Goal: Transaction & Acquisition: Obtain resource

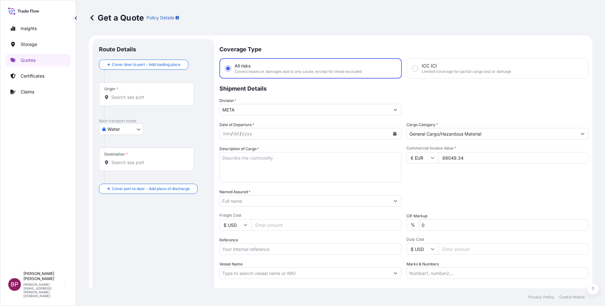
select select "Water"
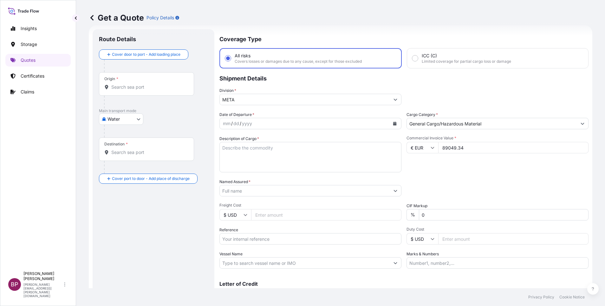
click at [265, 157] on textarea "Description of Cargo *" at bounding box center [310, 157] width 182 height 30
paste textarea "Household Goods"
type textarea "Household Goods"
drag, startPoint x: 246, startPoint y: 237, endPoint x: 250, endPoint y: 237, distance: 4.5
click at [246, 237] on input "Reference" at bounding box center [310, 238] width 182 height 11
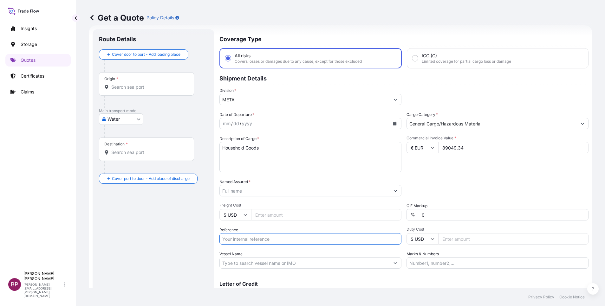
paste input "SSLS2859"
type input "SSLS2859"
click at [251, 191] on input "Named Assured *" at bounding box center [305, 190] width 170 height 11
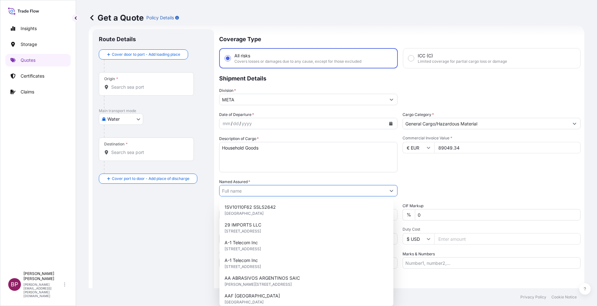
paste input "ETAB INTERNATIONAL CO"
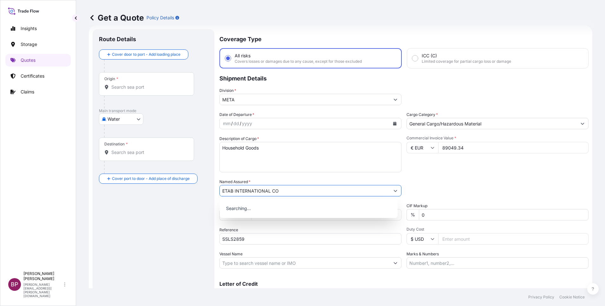
type input "ETAB INTERNATIONAL CO"
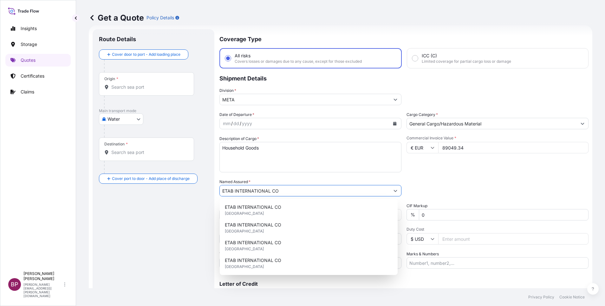
click at [393, 124] on icon "Calendar" at bounding box center [394, 124] width 3 height 4
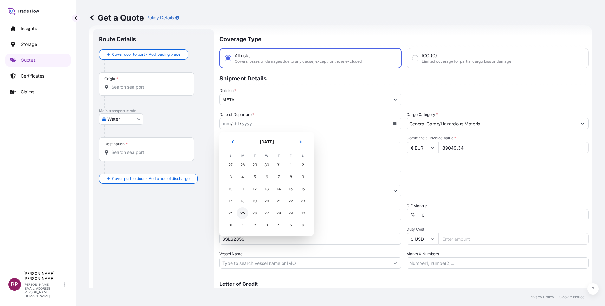
click at [242, 213] on div "25" at bounding box center [242, 213] width 11 height 11
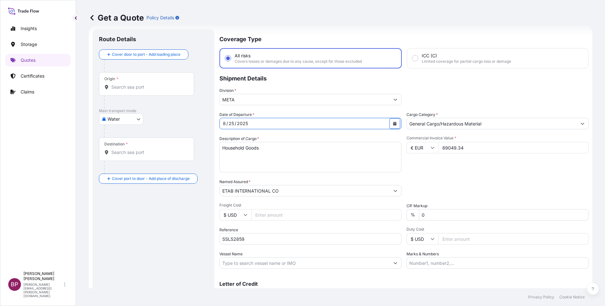
click at [134, 119] on body "Insights Storage Quotes Certificates Claims BP Bobby Paul Kurian bobby.paul@psa…" at bounding box center [302, 153] width 605 height 306
click at [121, 133] on div "Air" at bounding box center [120, 135] width 39 height 11
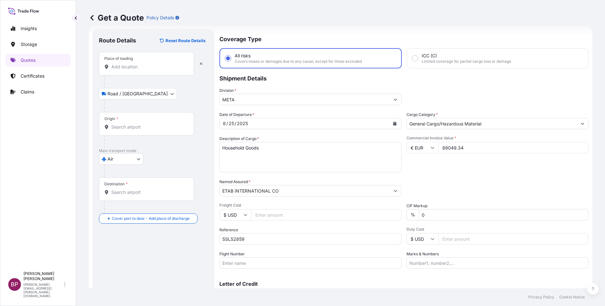
click at [132, 68] on input "Place of loading" at bounding box center [148, 67] width 75 height 6
paste input "LE HAVRE"
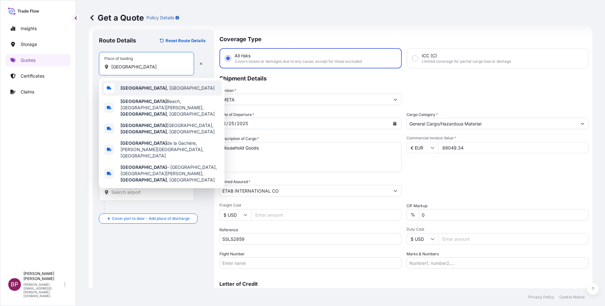
click at [161, 89] on div "Le Havre , France" at bounding box center [161, 87] width 120 height 15
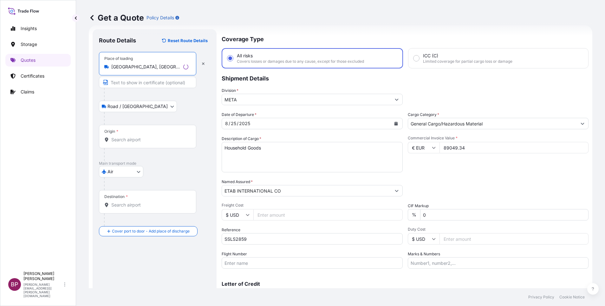
type input "Le Havre, France"
click at [137, 141] on input "Origin *" at bounding box center [149, 140] width 77 height 6
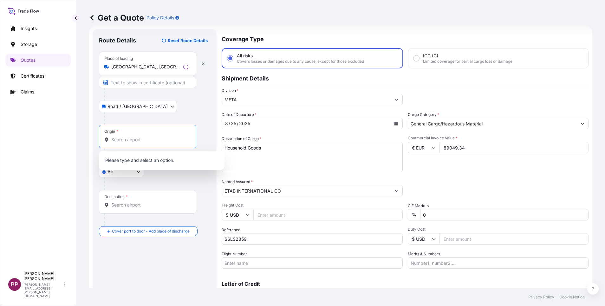
paste input "LE HAVRE"
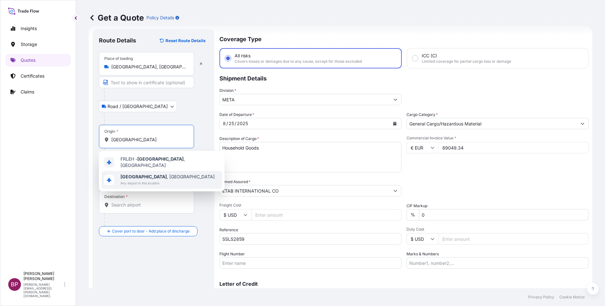
click at [151, 177] on span "Le Havre , France" at bounding box center [167, 177] width 94 height 6
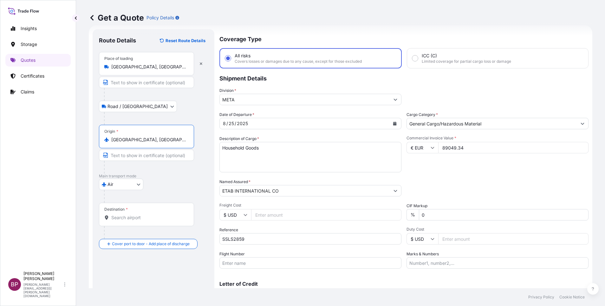
type input "Le Havre, France"
click at [140, 221] on div "Destination *" at bounding box center [146, 214] width 95 height 23
click at [140, 221] on input "Destination *" at bounding box center [148, 218] width 75 height 6
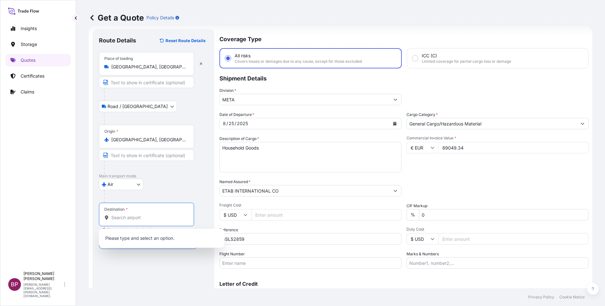
paste input "JEDDAH"
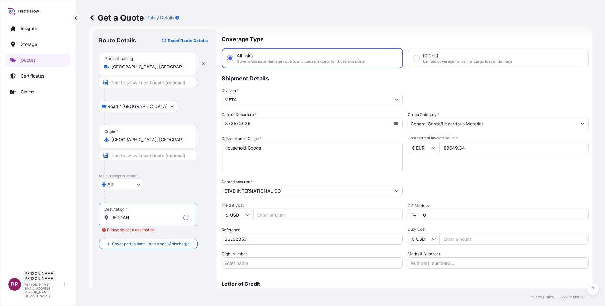
scroll to position [42, 0]
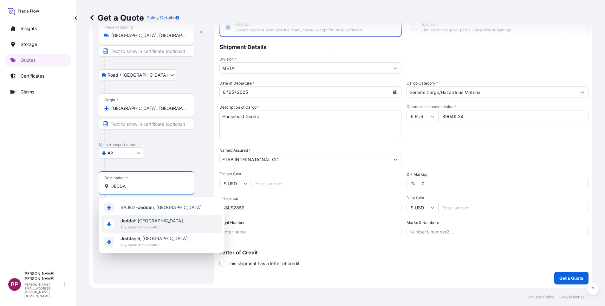
click at [154, 225] on span "Any airport in this location" at bounding box center [151, 227] width 62 height 6
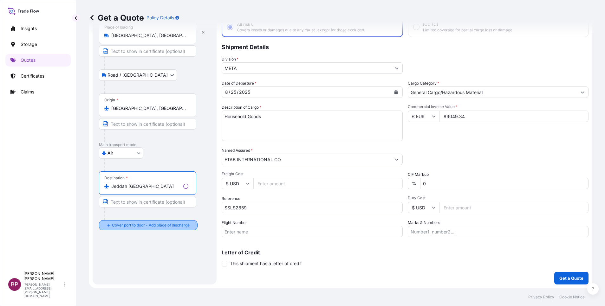
type input "Jeddah Saudi Arabia"
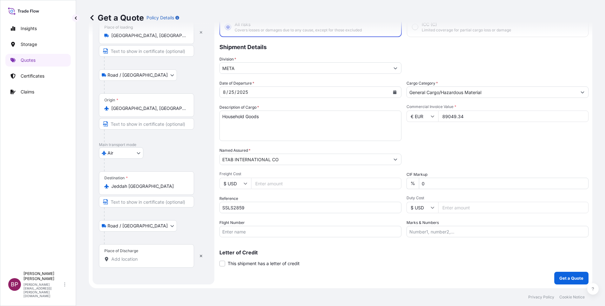
click at [136, 255] on div "Place of Discharge" at bounding box center [146, 255] width 95 height 23
click at [136, 256] on input "Place of Discharge" at bounding box center [148, 259] width 75 height 6
paste input "JEDDAH"
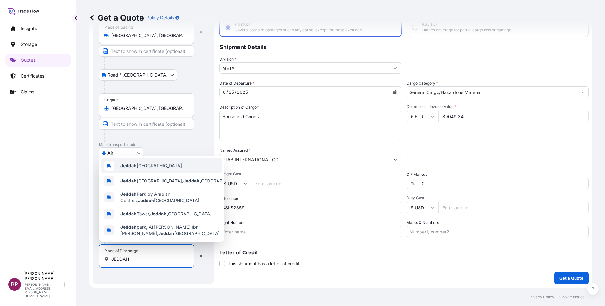
click at [154, 167] on div "Jeddah Saudi Arabia" at bounding box center [161, 165] width 120 height 15
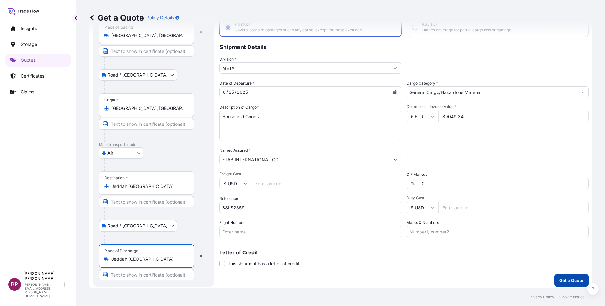
type input "Jeddah Saudi Arabia"
click at [569, 281] on p "Get a Quote" at bounding box center [571, 280] width 24 height 6
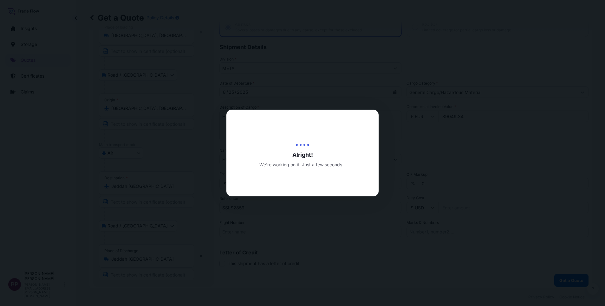
select select "Road / [GEOGRAPHIC_DATA]"
select select "Air"
select select "Road / [GEOGRAPHIC_DATA]"
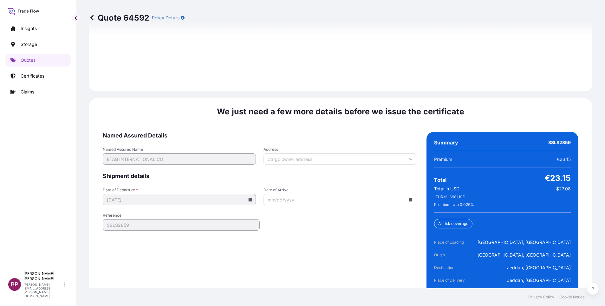
scroll to position [972, 0]
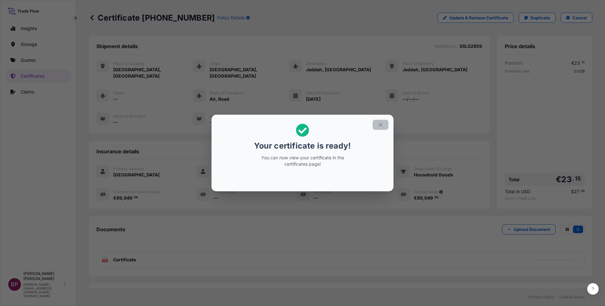
click at [381, 126] on icon "button" at bounding box center [380, 125] width 6 height 6
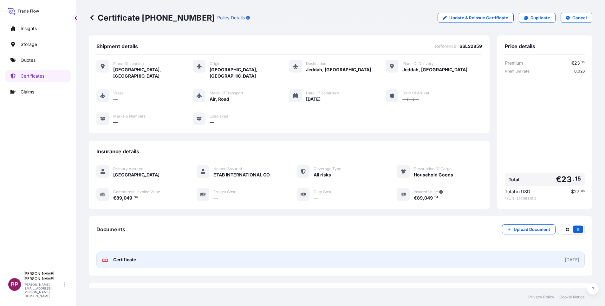
click at [133, 257] on span "Certificate" at bounding box center [124, 260] width 23 height 6
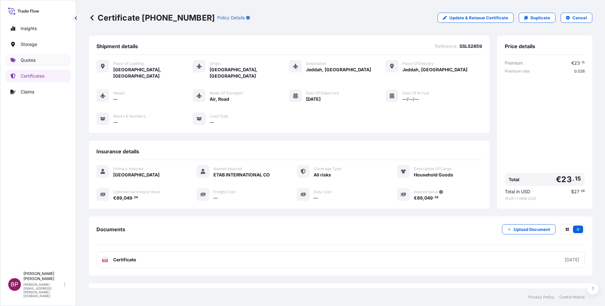
click at [31, 59] on p "Quotes" at bounding box center [28, 60] width 15 height 6
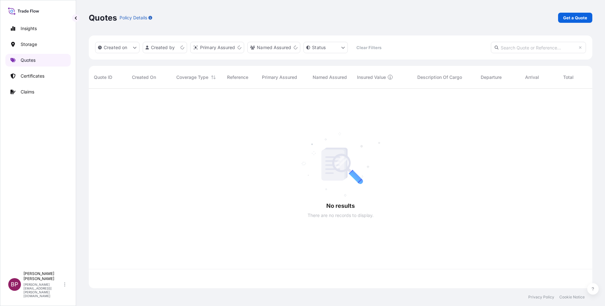
scroll to position [196, 496]
click at [564, 18] on p "Get a Quote" at bounding box center [575, 18] width 24 height 6
select select "Water"
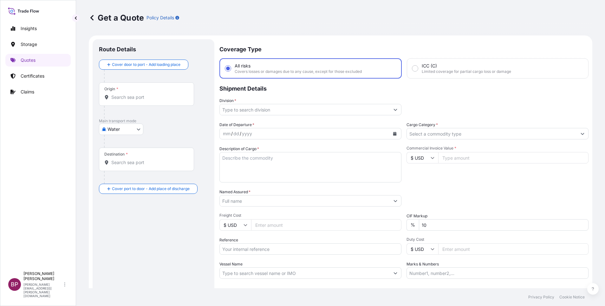
scroll to position [10, 0]
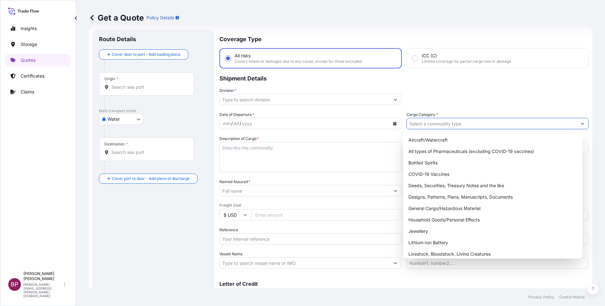
click at [580, 123] on icon "Show suggestions" at bounding box center [582, 124] width 4 height 4
click at [458, 212] on div "General Cargo/Hazardous Material" at bounding box center [493, 208] width 174 height 11
type input "General Cargo/Hazardous Material"
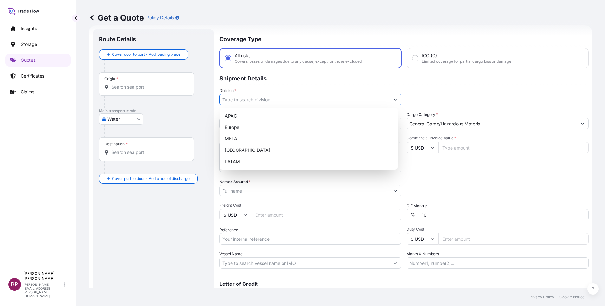
click at [393, 99] on icon "Show suggestions" at bounding box center [395, 100] width 4 height 4
click at [239, 140] on div "META" at bounding box center [308, 138] width 173 height 11
type input "META"
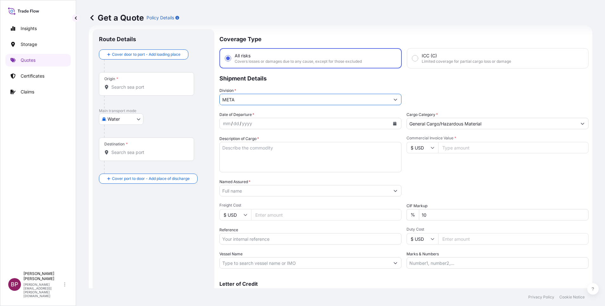
click at [427, 150] on input "$ USD" at bounding box center [422, 147] width 32 height 11
click at [419, 93] on div "﷼ SAR" at bounding box center [418, 87] width 27 height 12
type input "﷼ SAR"
click at [453, 150] on input "Commercial Invoice Value *" at bounding box center [513, 147] width 150 height 11
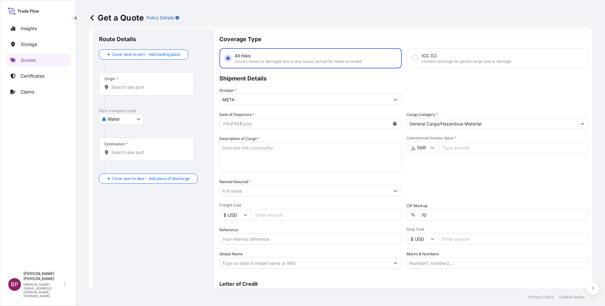
paste input "43044.50"
type input "43044.50"
drag, startPoint x: 439, startPoint y: 214, endPoint x: 274, endPoint y: 222, distance: 165.3
click at [334, 216] on div "Date of Departure * mm / dd / yyyy Cargo Category * General Cargo/Hazardous Mat…" at bounding box center [403, 190] width 369 height 157
type input "0"
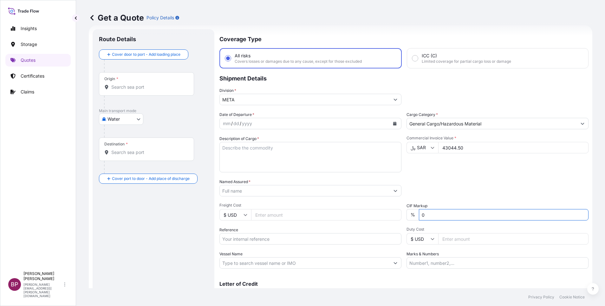
click at [264, 155] on textarea "Description of Cargo *" at bounding box center [310, 157] width 182 height 30
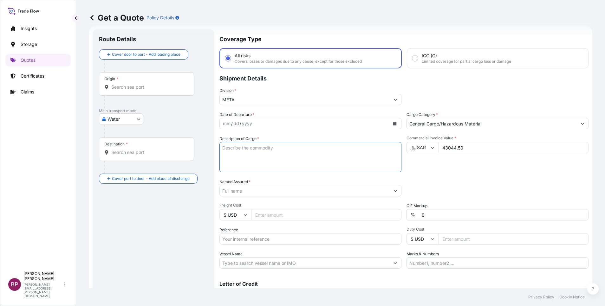
paste textarea "#55UT73006LA - LG TV #65UT7006LA - LG TV FS-403, Fuji Star TV Brackets"
type textarea "#55UT73006LA - LG TV #65UT7006LA - LG TV FS-403, Fuji Star TV Brackets"
click at [263, 240] on input "Reference" at bounding box center [310, 238] width 182 height 11
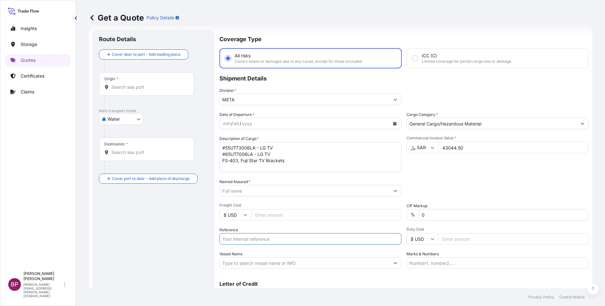
paste input "1SV10110F61 SSLS2985A"
type input "1SV10110F61 SSLS2985A"
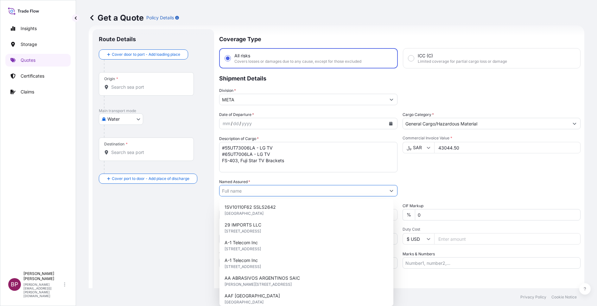
click at [267, 193] on input "Named Assured *" at bounding box center [303, 190] width 166 height 11
paste input "Amaala red sea"
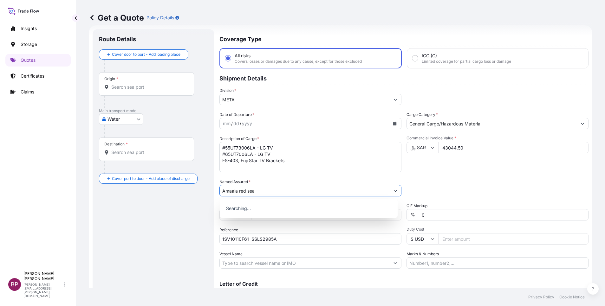
type input "Amaala red sea"
click at [393, 125] on button "Calendar" at bounding box center [394, 124] width 10 height 10
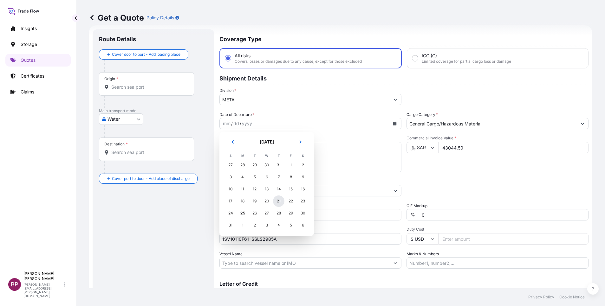
click at [276, 202] on div "21" at bounding box center [278, 200] width 11 height 11
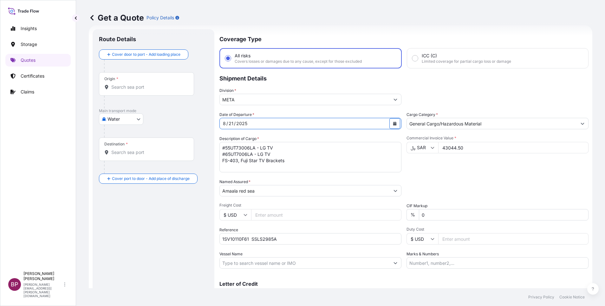
click at [135, 121] on body "Insights Storage Quotes Certificates Claims BP Bobby Paul Kurian bobby.paul@psa…" at bounding box center [302, 153] width 605 height 306
click at [122, 136] on div "Air" at bounding box center [120, 135] width 39 height 11
click at [133, 122] on body "Insights Storage Quotes Certificates Claims BP Bobby Paul Kurian bobby.paul@psa…" at bounding box center [302, 153] width 605 height 306
click at [119, 163] on span "Inland" at bounding box center [117, 161] width 13 height 6
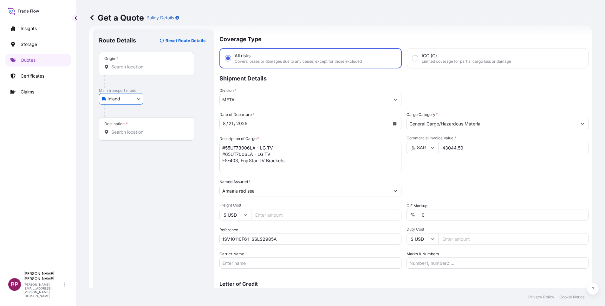
click at [129, 70] on div "Origin *" at bounding box center [146, 63] width 95 height 23
click at [129, 70] on input "Origin *" at bounding box center [148, 67] width 75 height 6
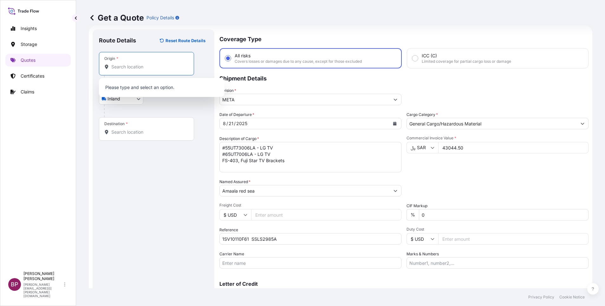
paste input "RIYADH"
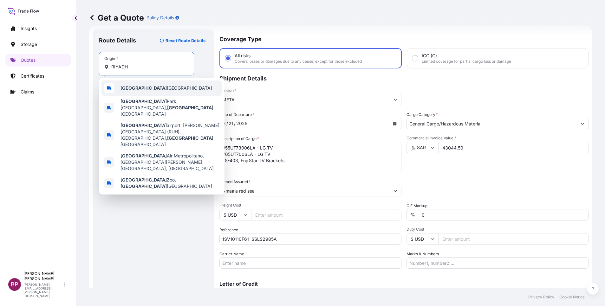
click at [160, 91] on div "[GEOGRAPHIC_DATA] [GEOGRAPHIC_DATA]" at bounding box center [161, 87] width 120 height 15
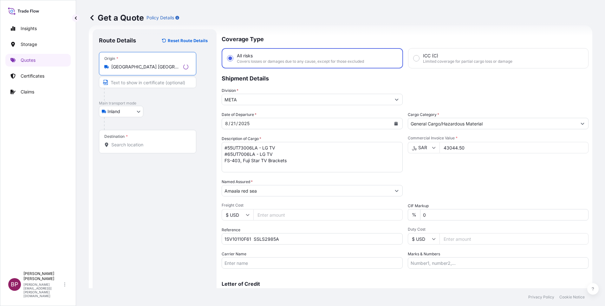
type input "[GEOGRAPHIC_DATA] [GEOGRAPHIC_DATA]"
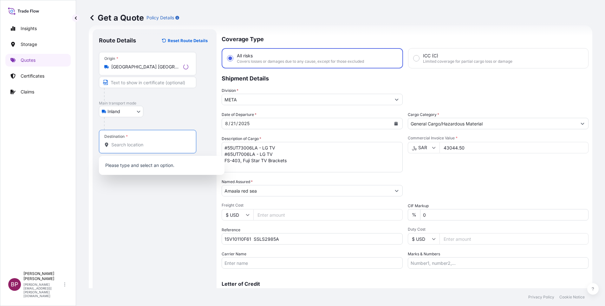
click at [135, 145] on input "Destination *" at bounding box center [149, 145] width 77 height 6
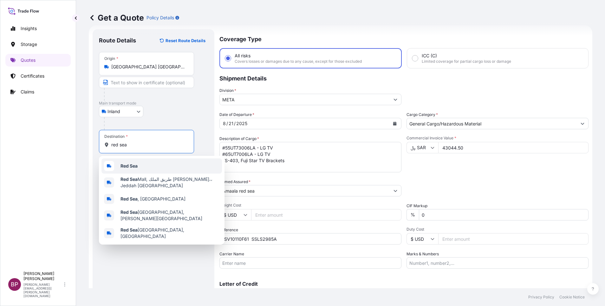
click at [147, 168] on div "Red Sea" at bounding box center [161, 165] width 120 height 15
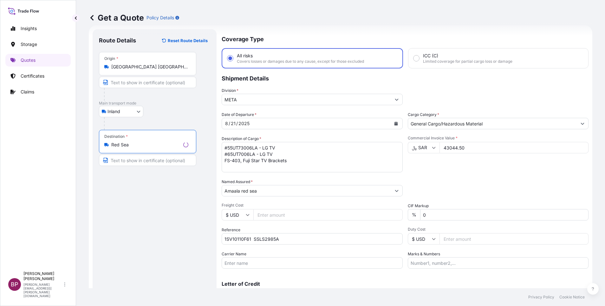
type input "Red Sea"
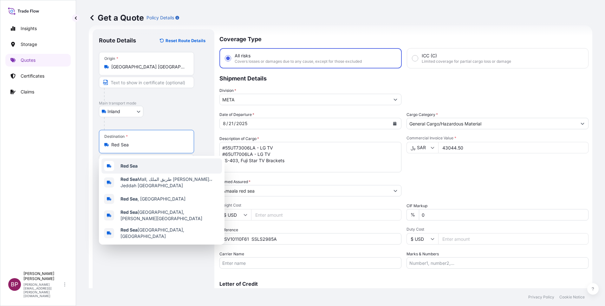
click at [148, 167] on div "Red Sea" at bounding box center [161, 165] width 120 height 15
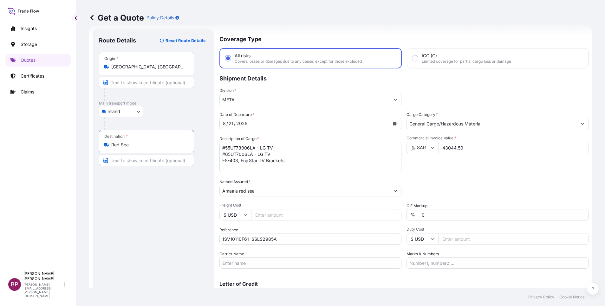
click at [157, 223] on div "Route Details Reset Route Details Place of loading Road / Inland Road / Inland …" at bounding box center [153, 172] width 109 height 274
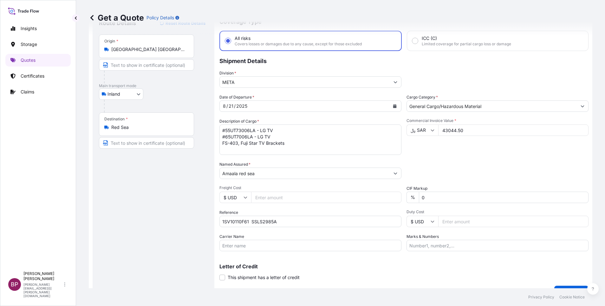
scroll to position [42, 0]
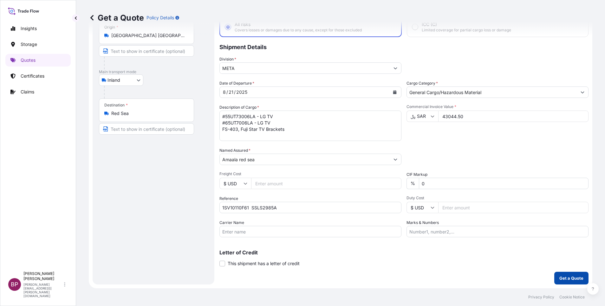
click at [565, 279] on p "Get a Quote" at bounding box center [571, 278] width 24 height 6
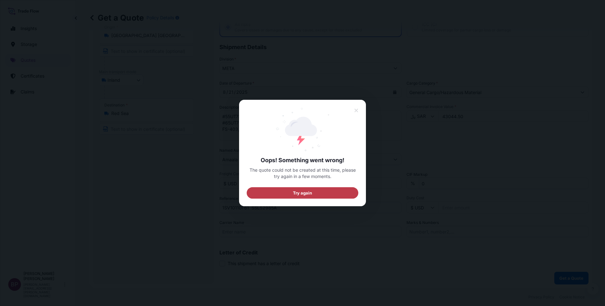
click at [310, 193] on span "Try again" at bounding box center [302, 193] width 19 height 6
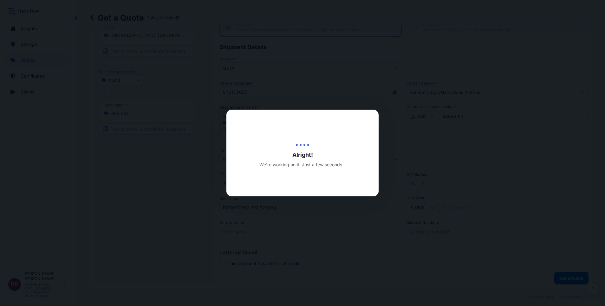
scroll to position [10, 0]
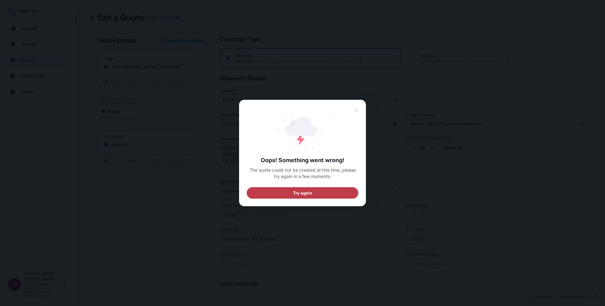
click at [308, 193] on span "Try again" at bounding box center [302, 193] width 19 height 6
click at [316, 195] on button "Try again" at bounding box center [303, 192] width 112 height 11
click at [357, 112] on icon at bounding box center [356, 111] width 4 height 6
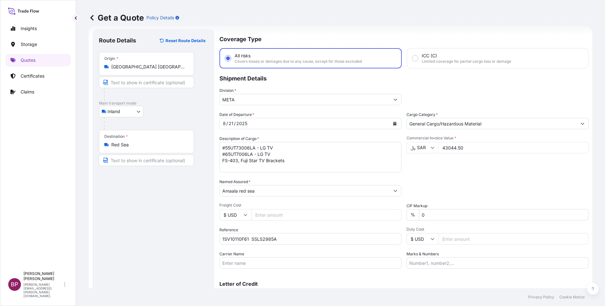
click at [186, 148] on div "Destination * Red Sea" at bounding box center [146, 141] width 95 height 23
click at [186, 148] on input "Red Sea" at bounding box center [148, 145] width 75 height 6
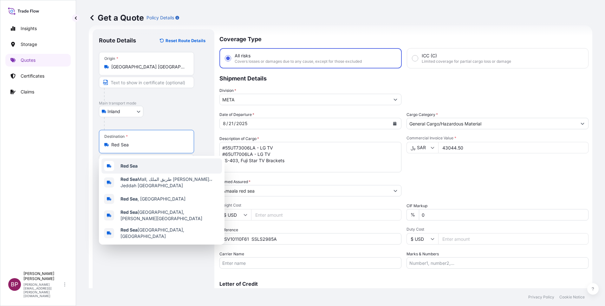
click at [137, 164] on b "Red Sea" at bounding box center [128, 165] width 17 height 5
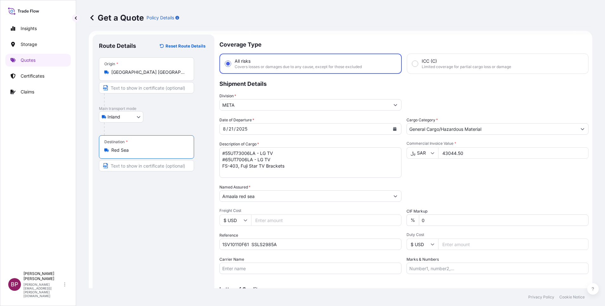
scroll to position [0, 0]
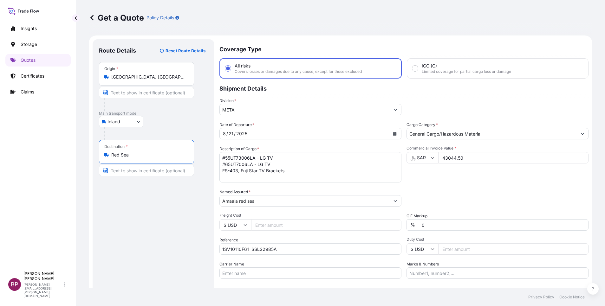
click at [325, 175] on textarea "#55UT73006LA - LG TV #65UT7006LA - LG TV FS-403, Fuji Star TV Brackets" at bounding box center [310, 167] width 182 height 30
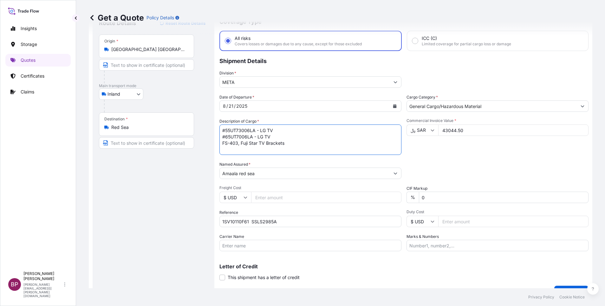
scroll to position [42, 0]
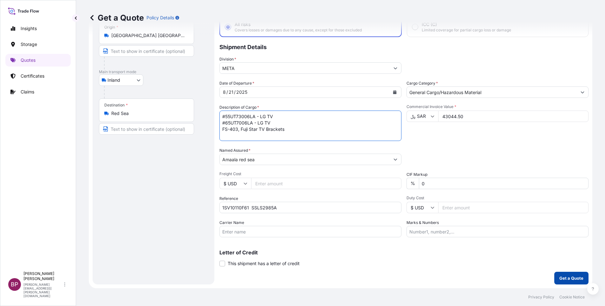
click at [574, 279] on p "Get a Quote" at bounding box center [571, 278] width 24 height 6
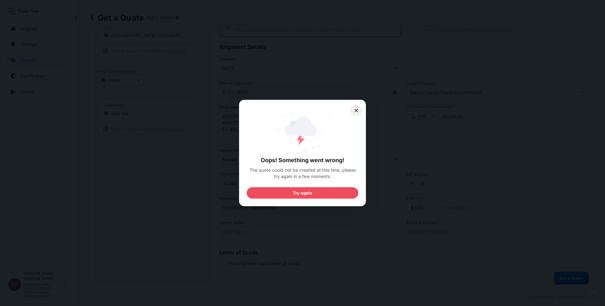
click at [356, 111] on icon at bounding box center [355, 110] width 3 height 3
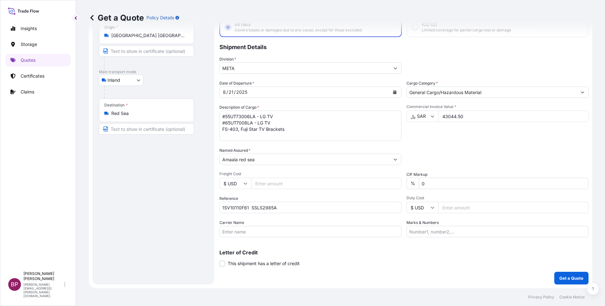
scroll to position [10, 0]
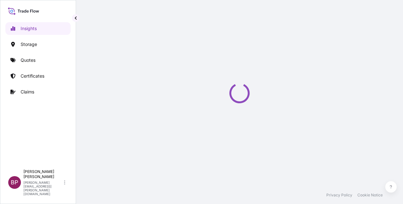
select select "2025"
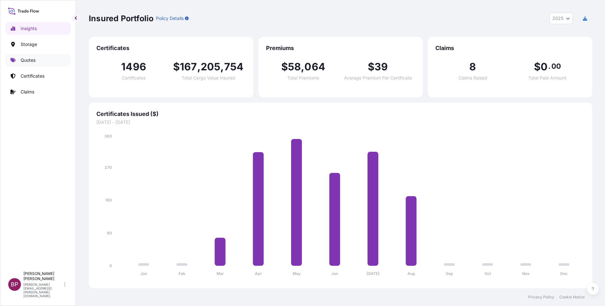
click at [34, 60] on p "Quotes" at bounding box center [28, 60] width 15 height 6
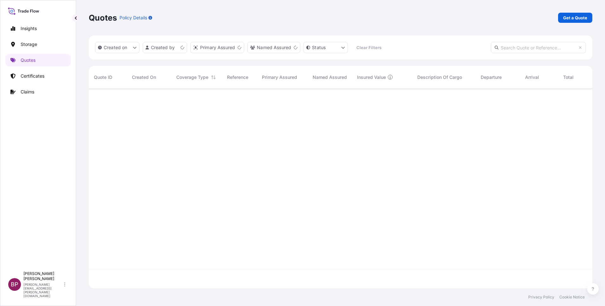
scroll to position [196, 496]
click at [403, 19] on p "Get a Quote" at bounding box center [575, 18] width 24 height 6
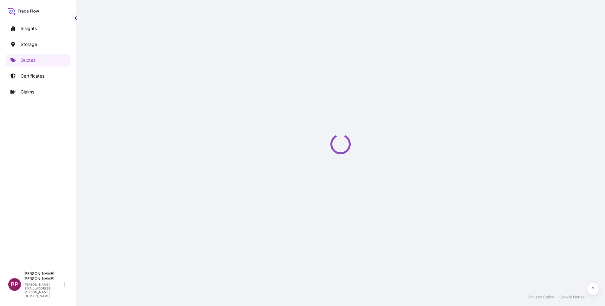
select select "Water"
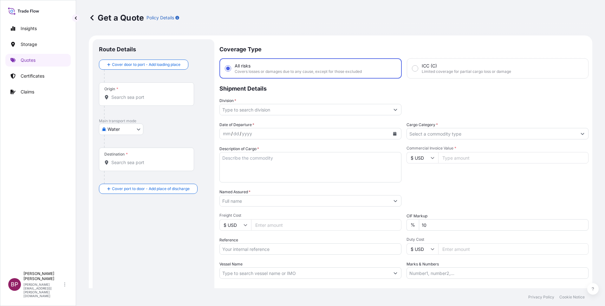
scroll to position [10, 0]
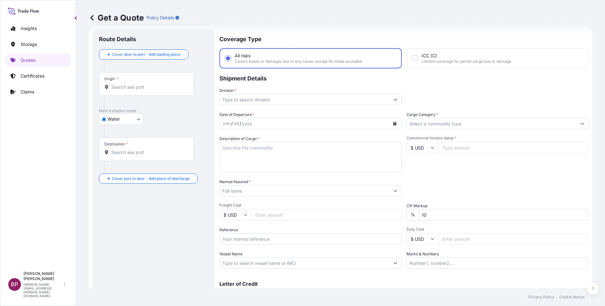
click at [403, 148] on icon at bounding box center [432, 148] width 4 height 4
click at [403, 93] on div "﷼ SAR" at bounding box center [418, 87] width 27 height 12
type input "﷼ SAR"
drag, startPoint x: 458, startPoint y: 145, endPoint x: 461, endPoint y: 154, distance: 9.8
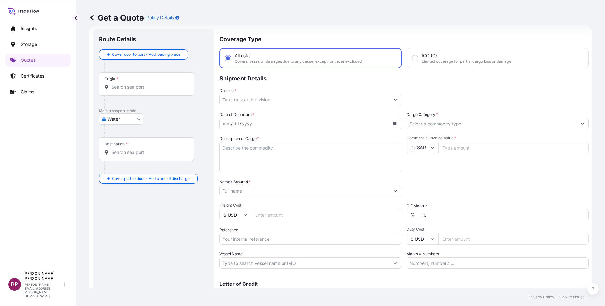
click at [403, 149] on input "Commercial Invoice Value *" at bounding box center [513, 147] width 150 height 11
paste input "43044.50"
type input "43044.50"
drag, startPoint x: 432, startPoint y: 218, endPoint x: 356, endPoint y: 214, distance: 75.5
click at [403, 204] on div "% 10" at bounding box center [497, 214] width 182 height 11
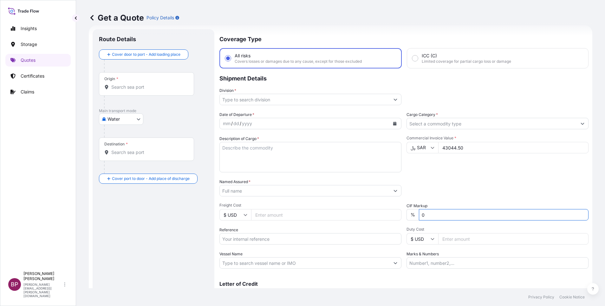
type input "0"
click at [403, 184] on div "Packing Category Type to search a container mode Please select a primary mode o…" at bounding box center [497, 188] width 182 height 18
click at [403, 122] on button "Show suggestions" at bounding box center [581, 123] width 11 height 11
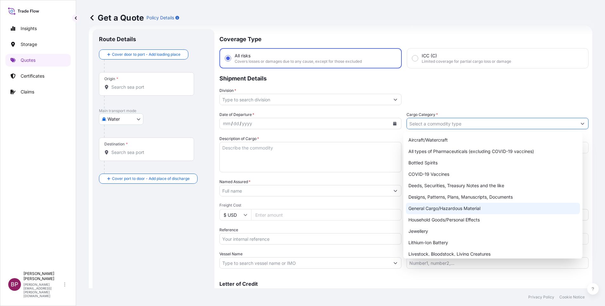
click at [403, 204] on div "General Cargo/Hazardous Material" at bounding box center [493, 208] width 174 height 11
type input "General Cargo/Hazardous Material"
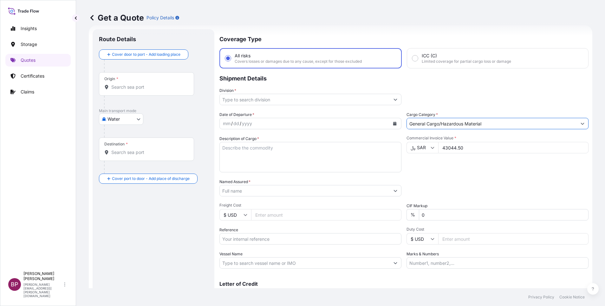
click at [393, 99] on icon "Show suggestions" at bounding box center [395, 100] width 4 height 4
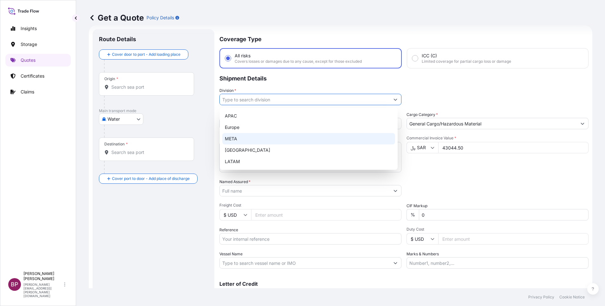
click at [240, 142] on div "META" at bounding box center [308, 138] width 173 height 11
type input "META"
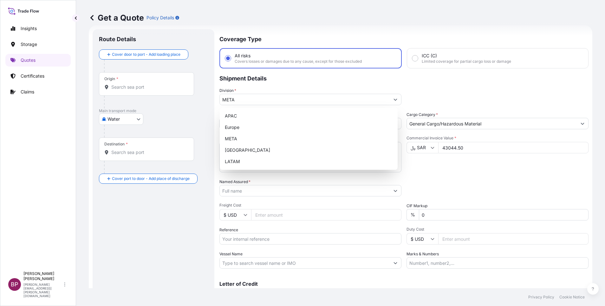
click at [403, 88] on div "Division * META" at bounding box center [403, 96] width 369 height 18
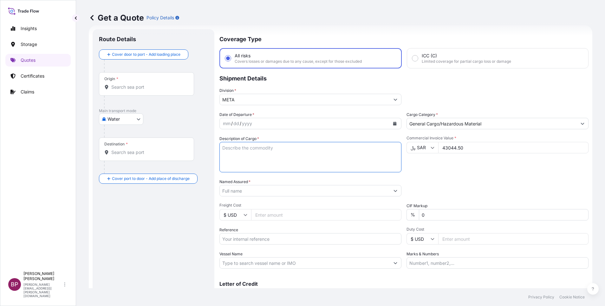
click at [267, 157] on textarea "Description of Cargo *" at bounding box center [310, 157] width 182 height 30
paste textarea "#55UT73006LA - LG TV #65UT7006LA - LG TV FS-403, Fuji Star TV Brackets"
type textarea "#55UT73006LA - LG TV #65UT7006LA - LG TV FS-403, Fuji Star TV Brackets"
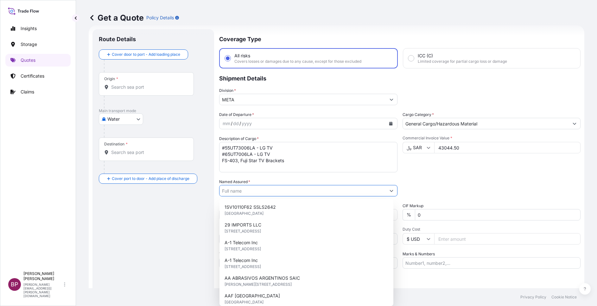
click at [256, 191] on input "Named Assured *" at bounding box center [303, 190] width 166 height 11
paste input "Amaala red sea"
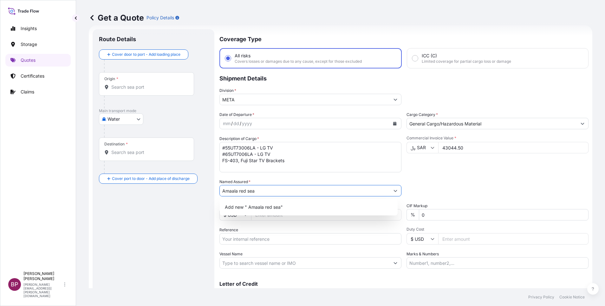
type input "Amaala red sea"
click at [403, 174] on div "Date of Departure * mm / dd / yyyy Cargo Category * General Cargo/Hazardous Mat…" at bounding box center [403, 190] width 369 height 157
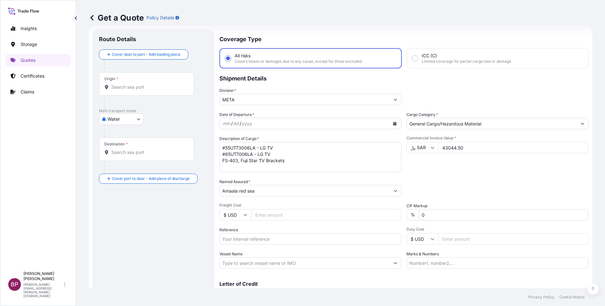
click at [267, 204] on input "Reference" at bounding box center [310, 238] width 182 height 11
paste input "1SV10110F61 SSLS2985A"
type input "1SV10110F61 SSLS2985A"
click at [393, 125] on icon "Calendar" at bounding box center [395, 124] width 4 height 4
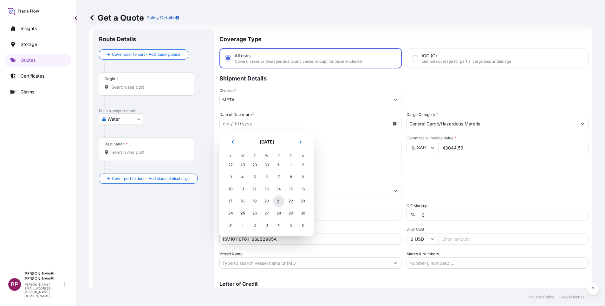
click at [279, 202] on div "21" at bounding box center [278, 200] width 11 height 11
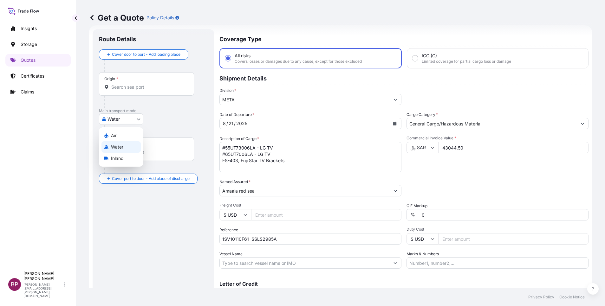
click at [137, 120] on body "Selected Date: [DATE] Insights Storage Quotes Certificates Claims BP [PERSON_NA…" at bounding box center [302, 153] width 605 height 306
click at [123, 147] on span "Water" at bounding box center [117, 147] width 12 height 6
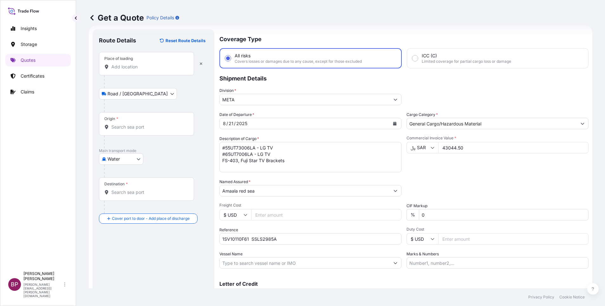
click at [138, 159] on body "Insights Storage Quotes Certificates Claims BP [PERSON_NAME] Kurian [EMAIL_ADDR…" at bounding box center [302, 153] width 605 height 306
click at [125, 195] on div "Inland" at bounding box center [120, 198] width 39 height 11
select select "Inland"
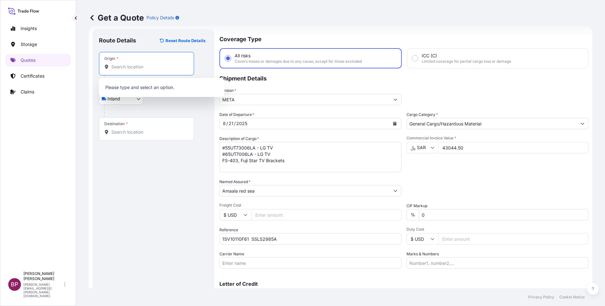
click at [151, 68] on input "Origin *" at bounding box center [148, 67] width 75 height 6
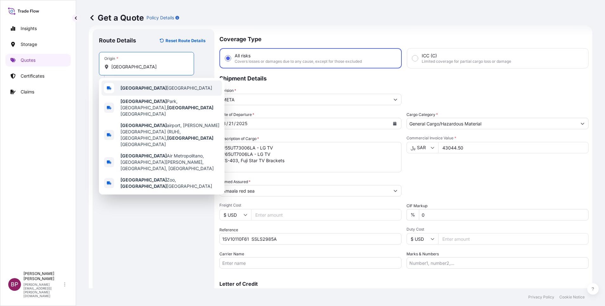
click at [151, 88] on span "[GEOGRAPHIC_DATA] [GEOGRAPHIC_DATA]" at bounding box center [166, 88] width 92 height 6
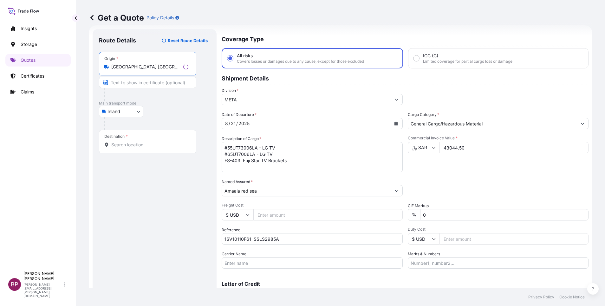
type input "[GEOGRAPHIC_DATA] [GEOGRAPHIC_DATA]"
click at [143, 147] on input "Destination *" at bounding box center [149, 145] width 77 height 6
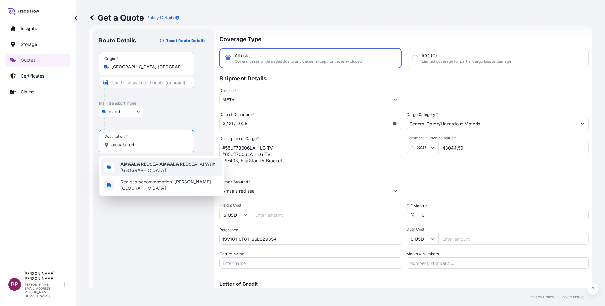
drag, startPoint x: 129, startPoint y: 143, endPoint x: 70, endPoint y: 133, distance: 59.7
click at [75, 133] on div "Insights Storage Quotes Certificates Claims BP [PERSON_NAME] Kurian [EMAIL_ADDR…" at bounding box center [302, 153] width 605 height 306
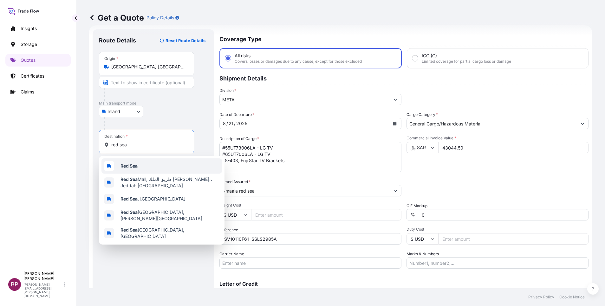
click at [143, 168] on div "Red Sea" at bounding box center [161, 165] width 120 height 15
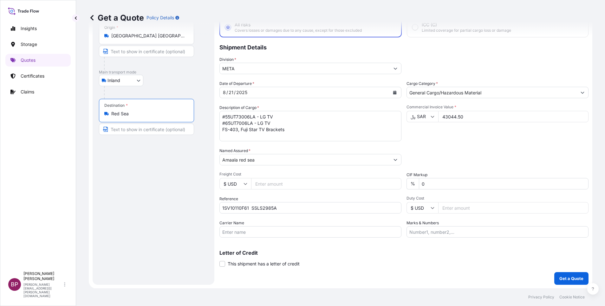
scroll to position [42, 0]
click at [403, 204] on p "Get a Quote" at bounding box center [571, 278] width 24 height 6
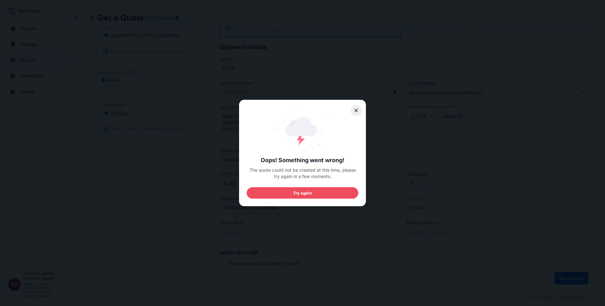
click at [358, 110] on button at bounding box center [356, 110] width 12 height 11
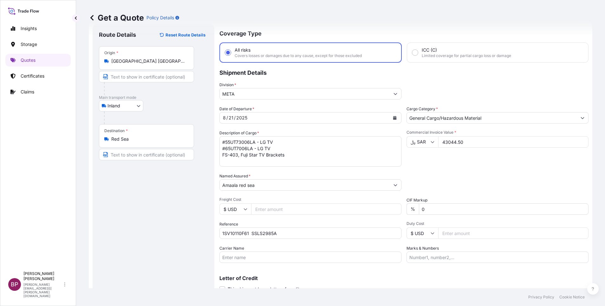
scroll to position [10, 0]
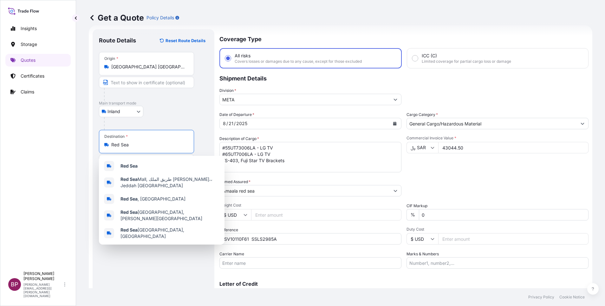
drag, startPoint x: 135, startPoint y: 146, endPoint x: 100, endPoint y: 150, distance: 35.4
click at [103, 147] on div "Destination * Red Sea" at bounding box center [146, 141] width 95 height 23
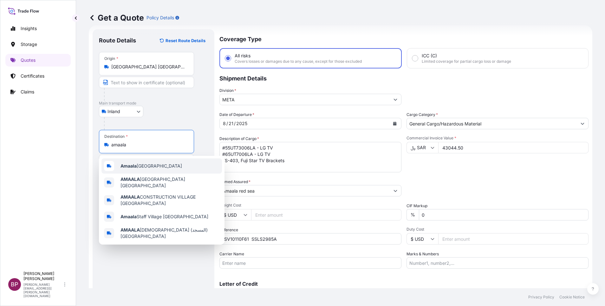
click at [144, 166] on span "Amaala [GEOGRAPHIC_DATA]" at bounding box center [150, 166] width 61 height 6
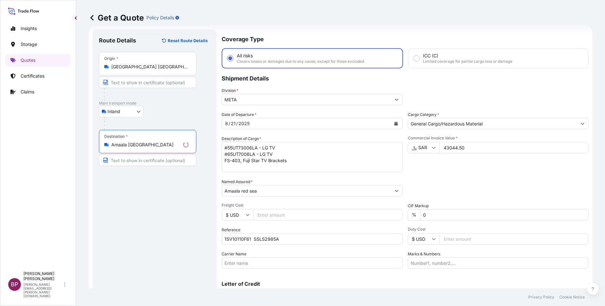
scroll to position [42, 0]
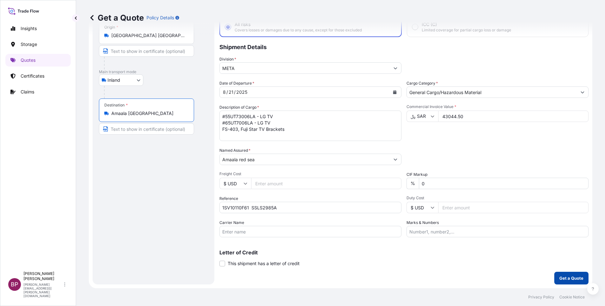
type input "Amaala [GEOGRAPHIC_DATA]"
click at [403, 204] on p "Get a Quote" at bounding box center [571, 278] width 24 height 6
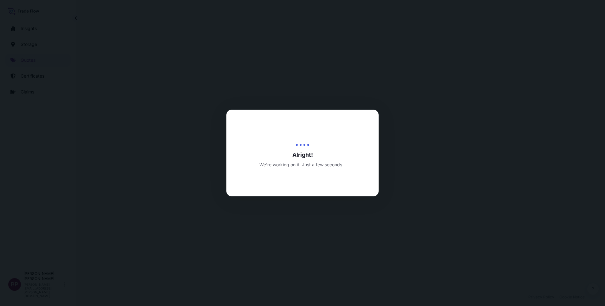
select select "Inland"
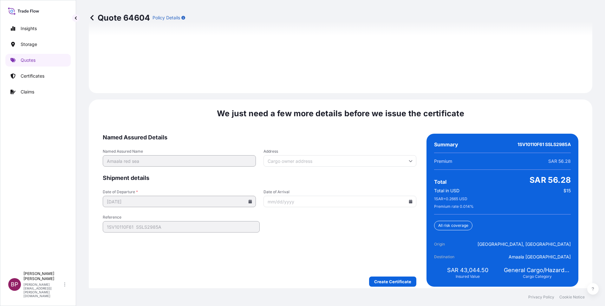
scroll to position [921, 0]
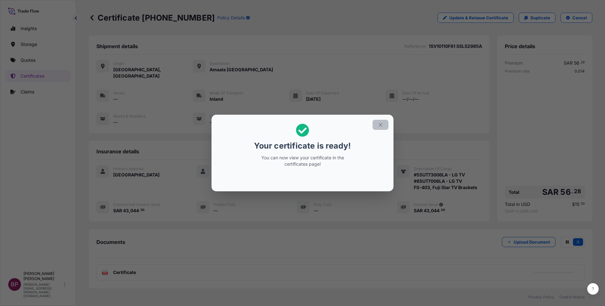
click at [379, 125] on icon "button" at bounding box center [380, 125] width 6 height 6
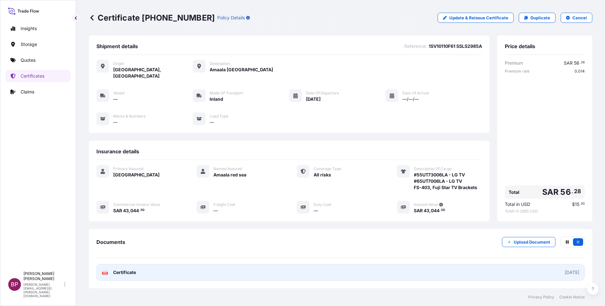
click at [128, 204] on span "Certificate" at bounding box center [124, 272] width 23 height 6
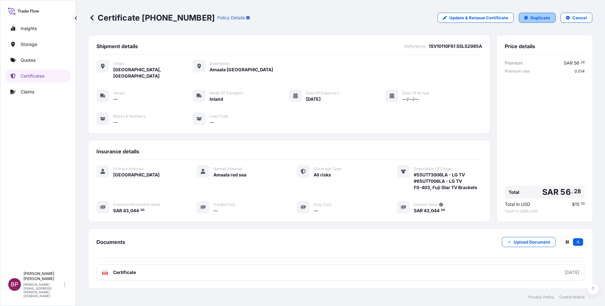
click at [403, 17] on p "Duplicate" at bounding box center [540, 18] width 20 height 6
select select "Inland"
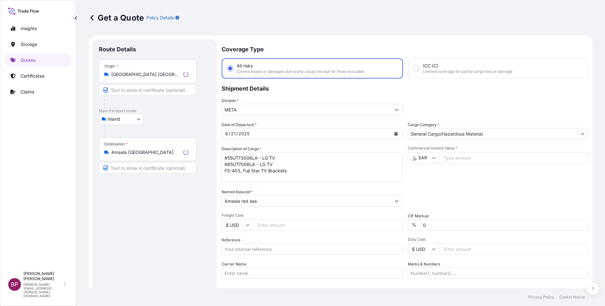
scroll to position [10, 0]
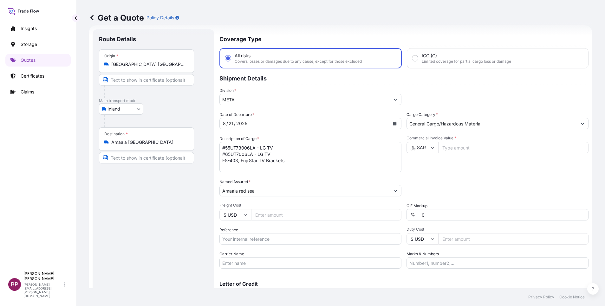
click at [403, 148] on input "Commercial Invoice Value *" at bounding box center [513, 147] width 150 height 11
paste input "48725.50"
type input "48725.50"
drag, startPoint x: 270, startPoint y: 161, endPoint x: 184, endPoint y: 142, distance: 88.3
click at [184, 142] on form "Route Details Place of loading Road / Inland Road / Inland Origin * [GEOGRAPHIC…" at bounding box center [340, 172] width 503 height 294
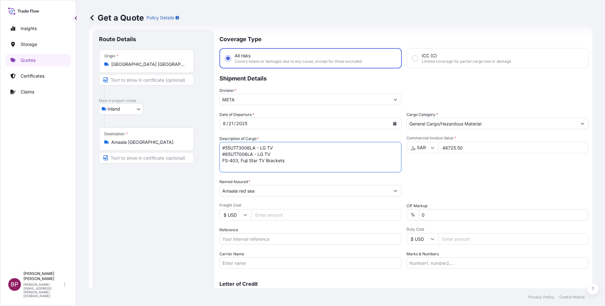
paste textarea
type textarea "#55UT73006LA - LG TV FS-403, Fuji Star TV Brackets"
click at [276, 204] on input "Reference" at bounding box center [310, 238] width 182 height 11
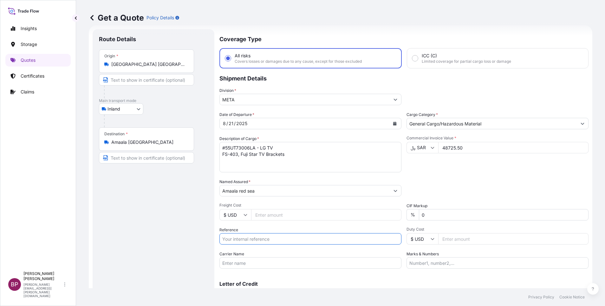
paste input "1SV10110F82 SSLS2985B"
type input "1SV10110F82 SSLS2985B"
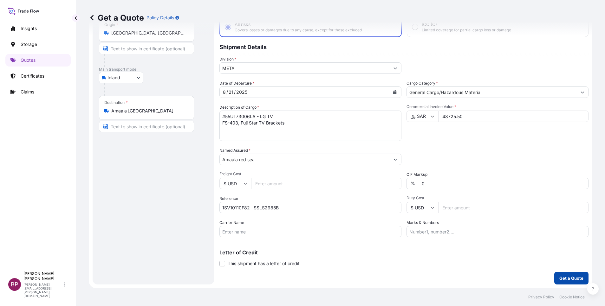
click at [403, 204] on p "Get a Quote" at bounding box center [571, 278] width 24 height 6
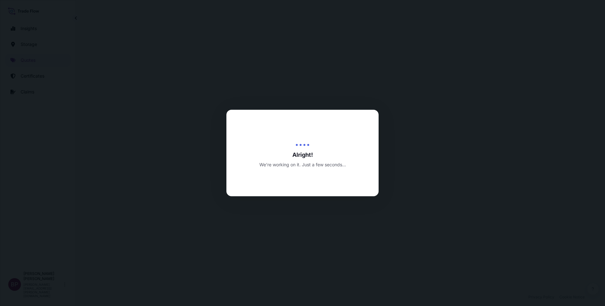
select select "Inland"
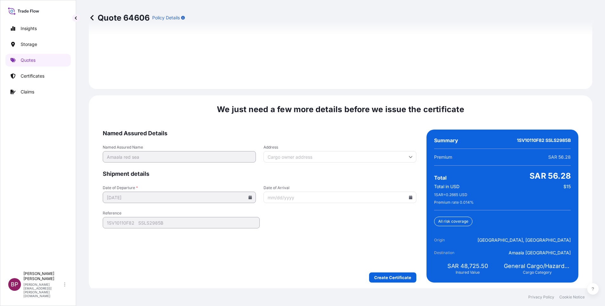
scroll to position [921, 0]
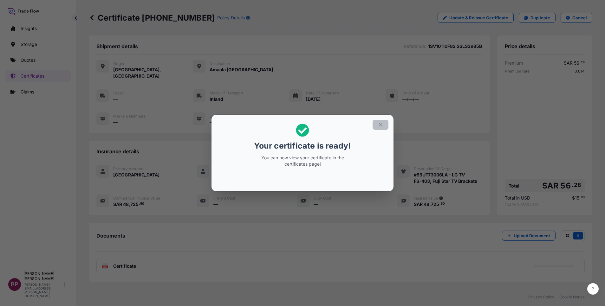
click at [381, 126] on icon "button" at bounding box center [380, 125] width 6 height 6
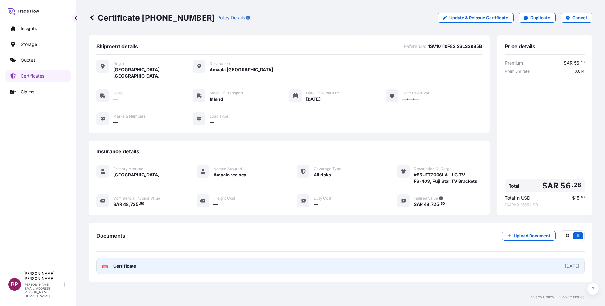
click at [129, 204] on span "Certificate" at bounding box center [124, 266] width 23 height 6
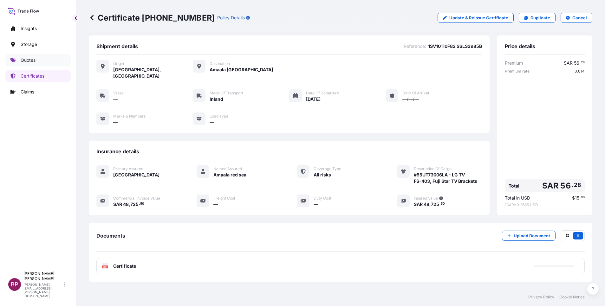
click at [33, 59] on p "Quotes" at bounding box center [28, 60] width 15 height 6
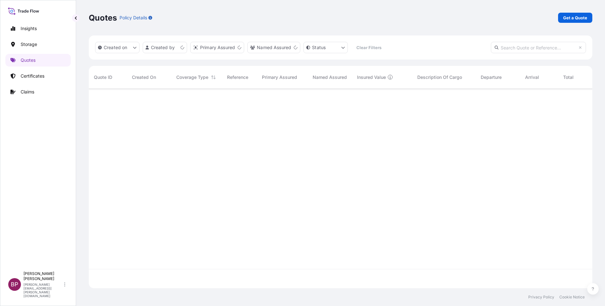
scroll to position [196, 496]
click at [403, 20] on p "Get a Quote" at bounding box center [575, 18] width 24 height 6
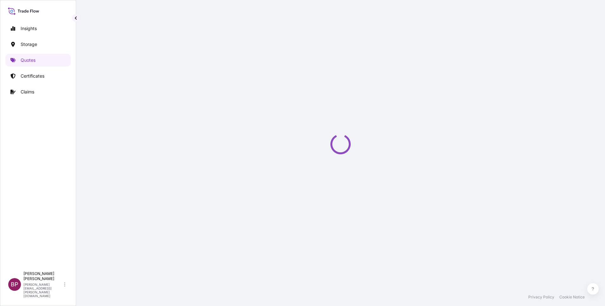
select select "Water"
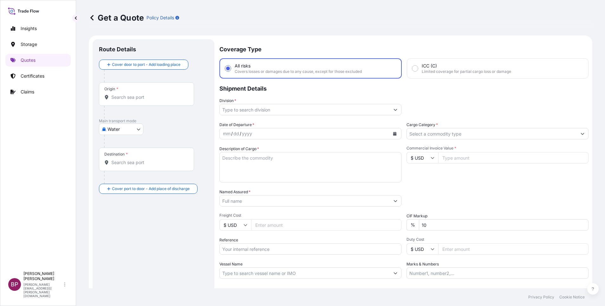
scroll to position [10, 0]
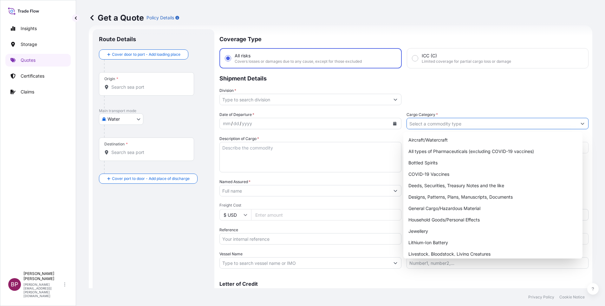
click at [403, 123] on button "Show suggestions" at bounding box center [581, 123] width 11 height 11
click at [403, 204] on div "General Cargo/Hazardous Material" at bounding box center [493, 208] width 174 height 11
type input "General Cargo/Hazardous Material"
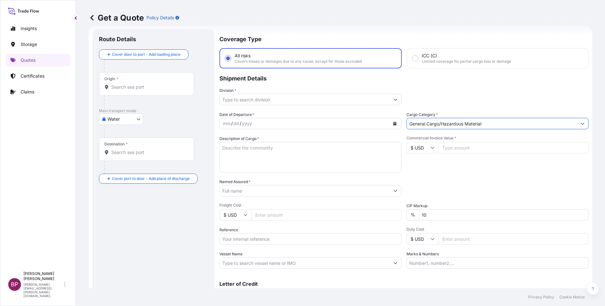
click at [394, 100] on icon "Show suggestions" at bounding box center [395, 100] width 3 height 2
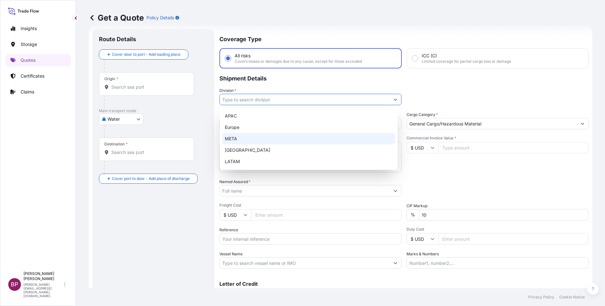
click at [272, 140] on div "META" at bounding box center [308, 138] width 173 height 11
type input "META"
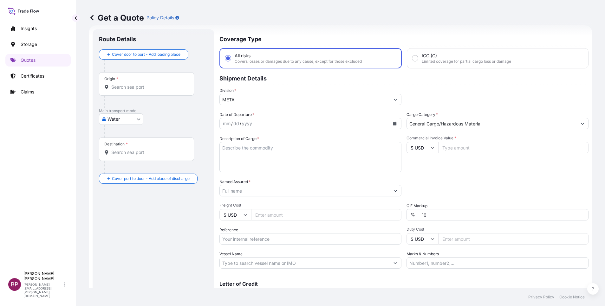
drag, startPoint x: 452, startPoint y: 149, endPoint x: 475, endPoint y: 179, distance: 37.8
click at [403, 149] on input "Commercial Invoice Value *" at bounding box center [513, 147] width 150 height 11
paste input "5940.88"
type input "5940.88"
click at [298, 162] on textarea "Description of Cargo *" at bounding box center [310, 157] width 182 height 30
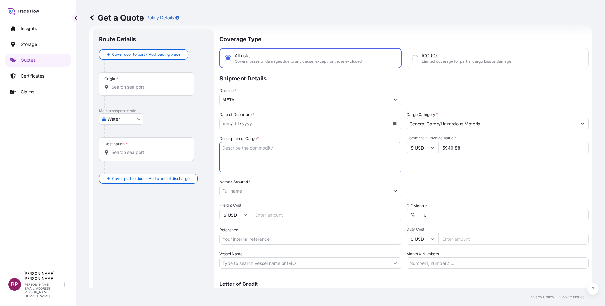
paste textarea "SEAL.OIL. BULLGEAR"
type textarea "SEAL.OIL. BULLGEAR"
click at [307, 193] on input "Named Assured *" at bounding box center [305, 190] width 170 height 11
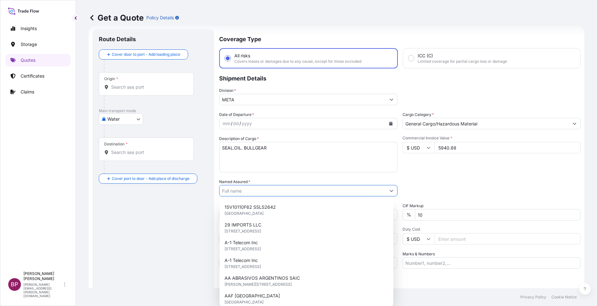
paste input "AWB:9508496524 SSLS2996"
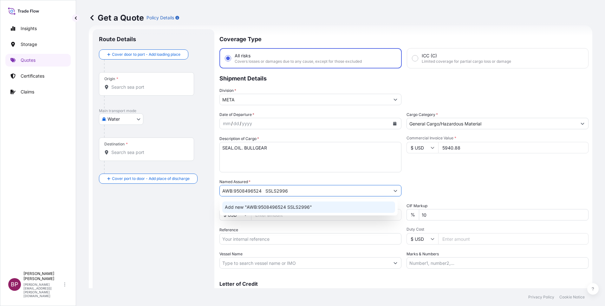
drag, startPoint x: 443, startPoint y: 179, endPoint x: 397, endPoint y: 196, distance: 49.7
click at [403, 179] on div "Packing Category Type to search a container mode Please select a primary mode o…" at bounding box center [497, 188] width 182 height 18
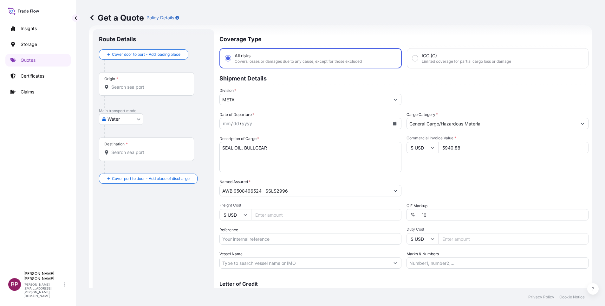
click at [265, 204] on input "Reference" at bounding box center [310, 238] width 182 height 11
drag, startPoint x: 195, startPoint y: 202, endPoint x: 211, endPoint y: 201, distance: 15.9
click at [196, 202] on div "Route Details Cover door to port - Add loading place Place of loading Road / [G…" at bounding box center [153, 172] width 109 height 274
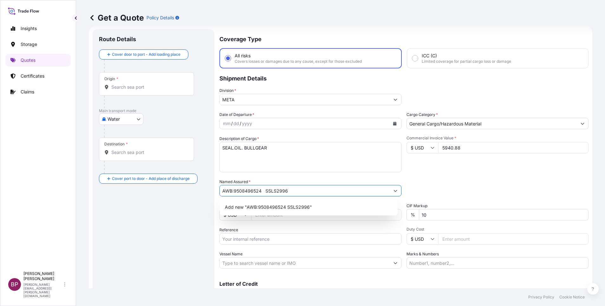
drag, startPoint x: 281, startPoint y: 189, endPoint x: 155, endPoint y: 194, distance: 126.2
click at [122, 191] on form "Route Details Cover door to port - Add loading place Place of loading Road / In…" at bounding box center [340, 172] width 503 height 294
paste input "SAS AL JOOD TRADING COMPANY"
type input "ASAS AL JOOD TRADING COMPANY"
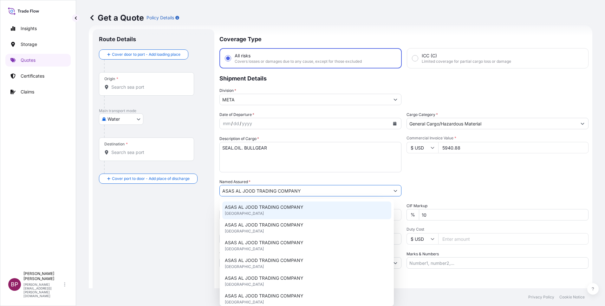
click at [403, 179] on div "Date of Departure * mm / dd / yyyy Cargo Category * General Cargo/Hazardous Mat…" at bounding box center [403, 190] width 369 height 157
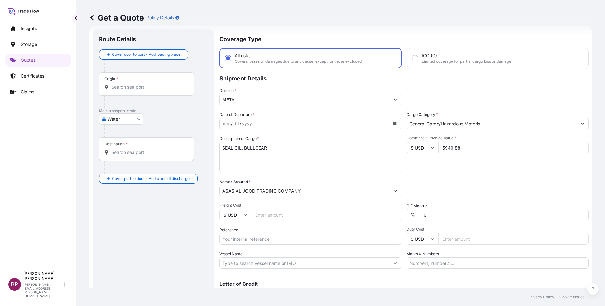
click at [265, 204] on input "Reference" at bounding box center [310, 238] width 182 height 11
paste input "AWB:9508496524 SSLS2996"
type input "AWB:9508496524 SSLS2996"
drag, startPoint x: 466, startPoint y: 181, endPoint x: 462, endPoint y: 182, distance: 4.0
click at [403, 182] on div "Packing Category Type to search a container mode Please select a primary mode o…" at bounding box center [497, 188] width 182 height 18
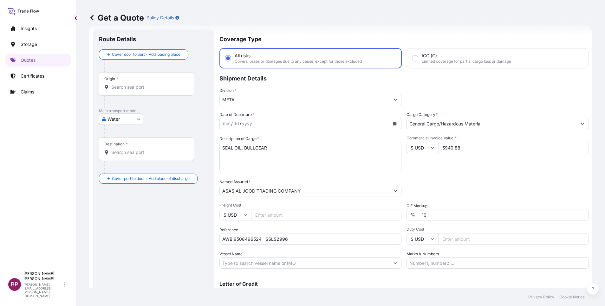
click at [393, 125] on icon "Calendar" at bounding box center [394, 124] width 3 height 4
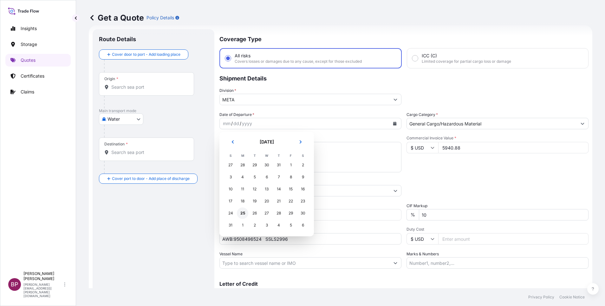
click at [242, 204] on div "25" at bounding box center [242, 213] width 11 height 11
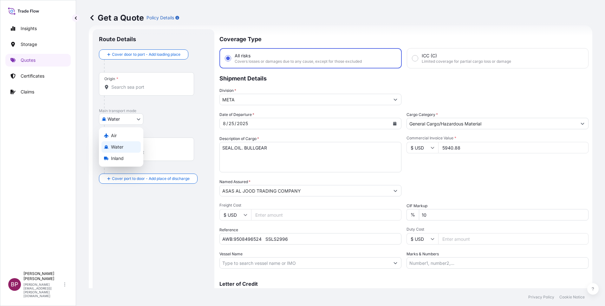
click at [136, 120] on body "Insights Storage Quotes Certificates Claims BP [PERSON_NAME] Kurian [EMAIL_ADDR…" at bounding box center [302, 153] width 605 height 306
click at [124, 135] on div "Air" at bounding box center [120, 135] width 39 height 11
select select "Air"
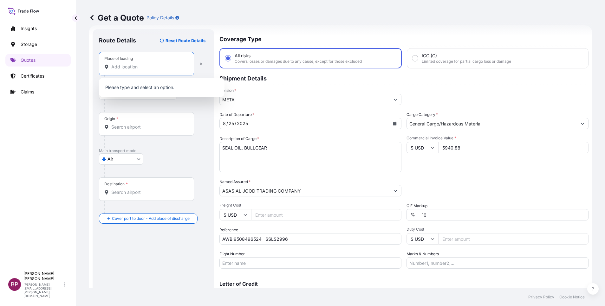
click at [144, 68] on input "Place of loading" at bounding box center [148, 67] width 75 height 6
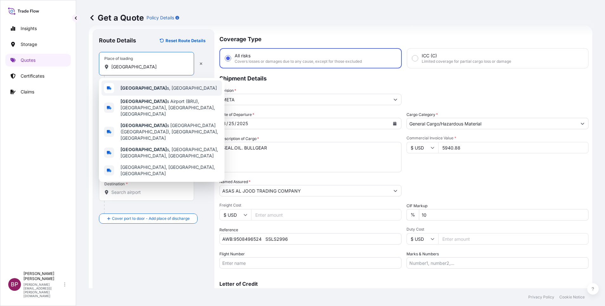
click at [178, 91] on div "[GEOGRAPHIC_DATA] s, [GEOGRAPHIC_DATA]" at bounding box center [161, 87] width 120 height 15
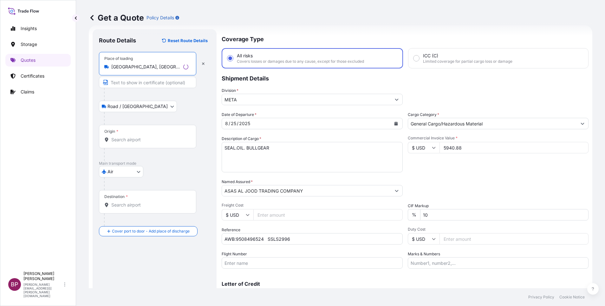
type input "[GEOGRAPHIC_DATA], [GEOGRAPHIC_DATA]"
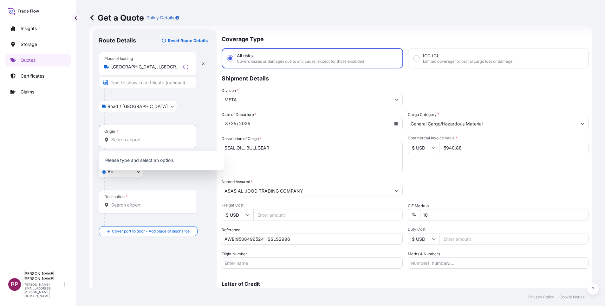
click at [133, 142] on input "Origin *" at bounding box center [149, 140] width 77 height 6
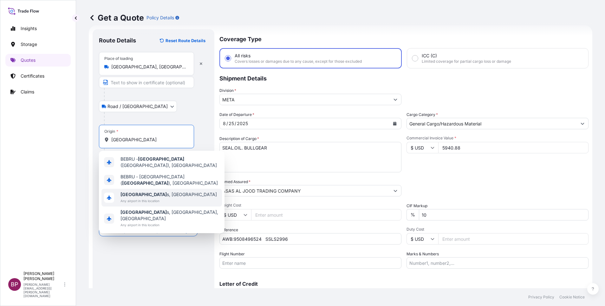
click at [155, 198] on span "Any airport in this location" at bounding box center [168, 201] width 96 height 6
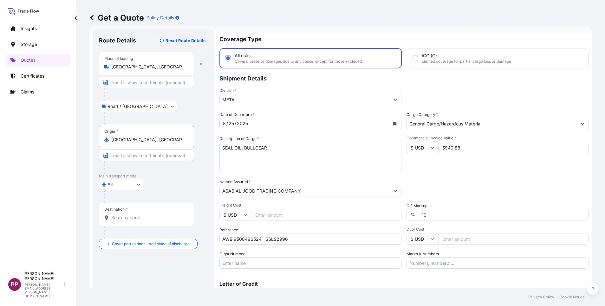
type input "[GEOGRAPHIC_DATA], [GEOGRAPHIC_DATA]"
click at [138, 204] on input "Destination *" at bounding box center [148, 218] width 75 height 6
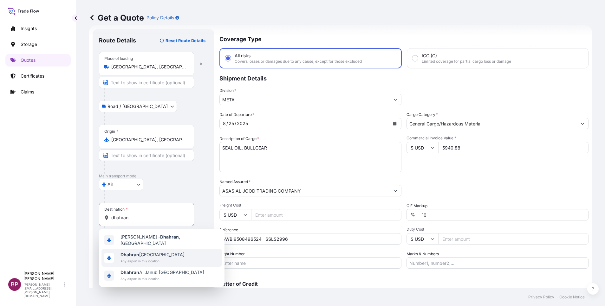
click at [154, 204] on span "Dhahran [GEOGRAPHIC_DATA]" at bounding box center [152, 255] width 64 height 6
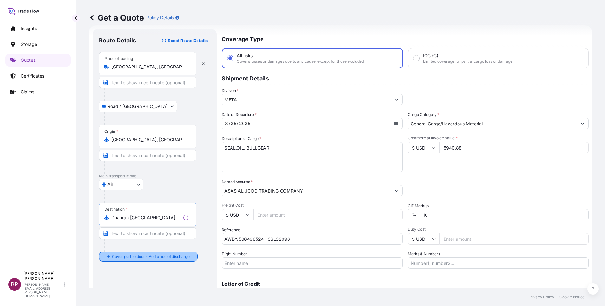
type input "Dhahran [GEOGRAPHIC_DATA]"
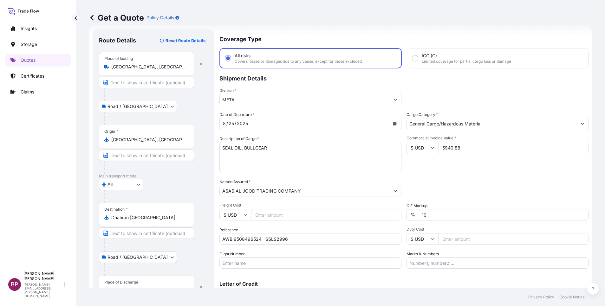
click at [131, 204] on div "Place of Discharge" at bounding box center [121, 282] width 34 height 5
click at [131, 204] on input "Place of Discharge" at bounding box center [148, 290] width 75 height 6
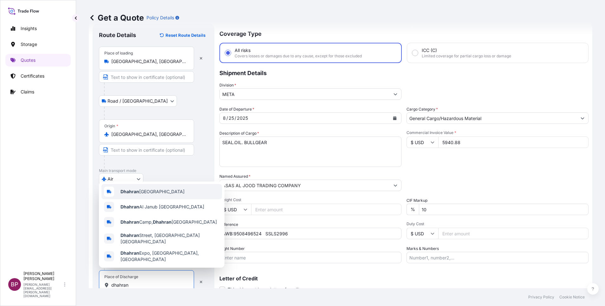
click at [170, 193] on div "Dhahran [GEOGRAPHIC_DATA]" at bounding box center [161, 191] width 120 height 15
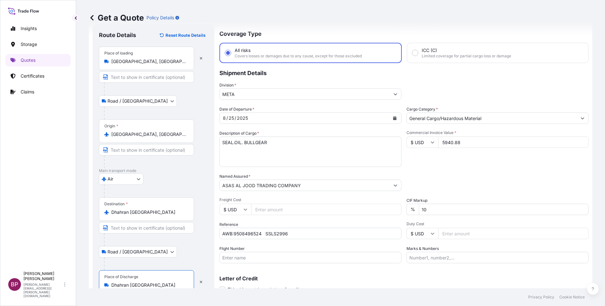
scroll to position [44, 0]
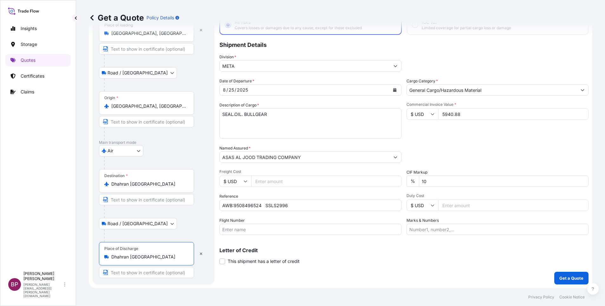
type input "Dhahran [GEOGRAPHIC_DATA]"
drag, startPoint x: 386, startPoint y: 181, endPoint x: 302, endPoint y: 181, distance: 84.6
click at [315, 181] on div "Date of Departure * [DATE] Cargo Category * General Cargo/Hazardous Material De…" at bounding box center [403, 156] width 369 height 157
type input "0"
click at [403, 204] on p "Get a Quote" at bounding box center [571, 278] width 24 height 6
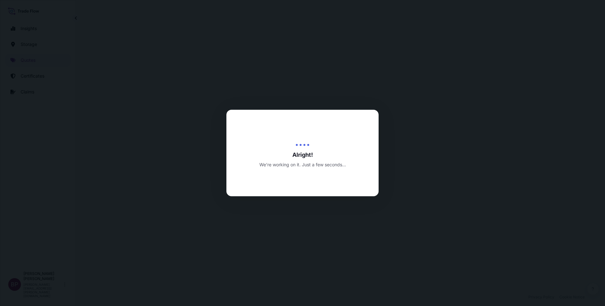
select select "Road / [GEOGRAPHIC_DATA]"
select select "Air"
select select "Road / [GEOGRAPHIC_DATA]"
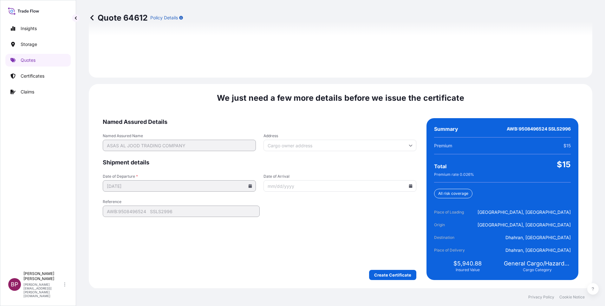
scroll to position [939, 0]
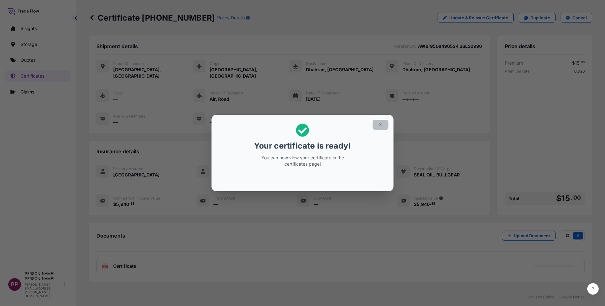
click at [380, 126] on icon "button" at bounding box center [380, 125] width 6 height 6
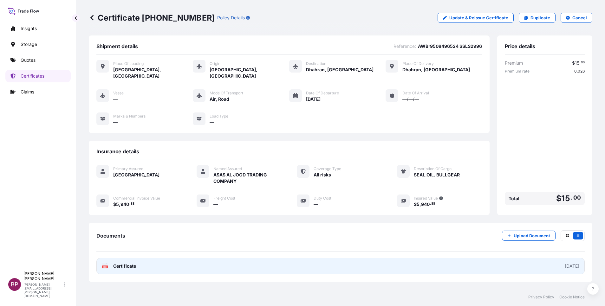
click at [113, 204] on span "Certificate" at bounding box center [124, 266] width 23 height 6
